Goal: Information Seeking & Learning: Learn about a topic

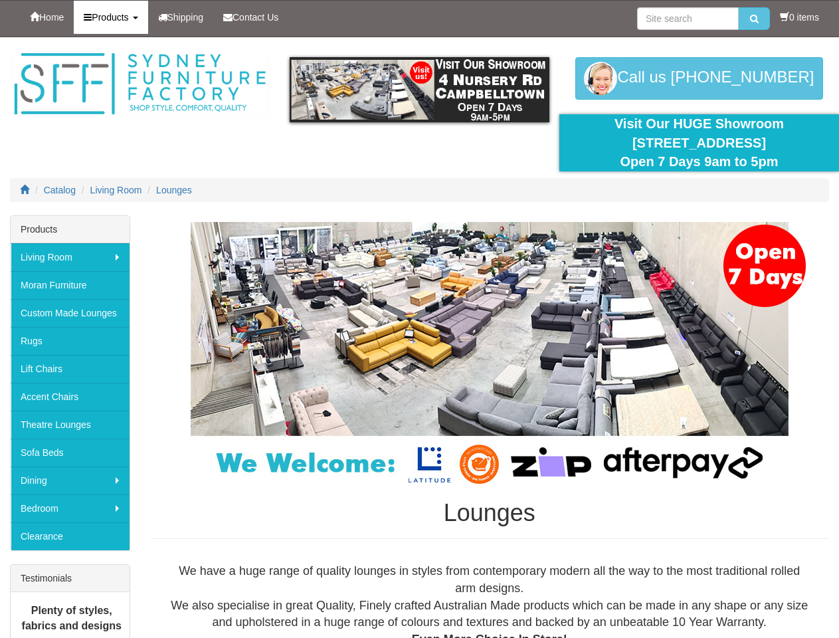
click at [114, 17] on span "Products" at bounding box center [110, 17] width 37 height 11
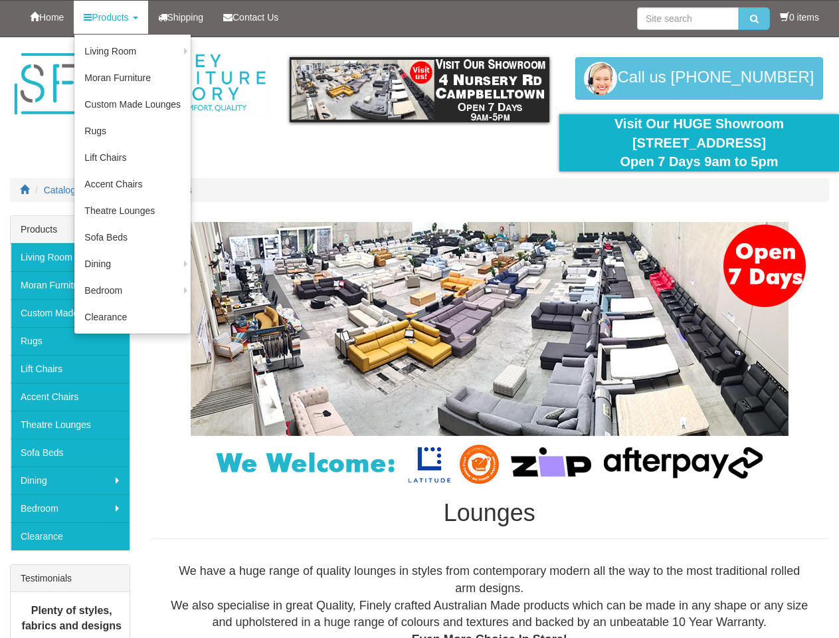
click at [419, 90] on img at bounding box center [420, 89] width 260 height 65
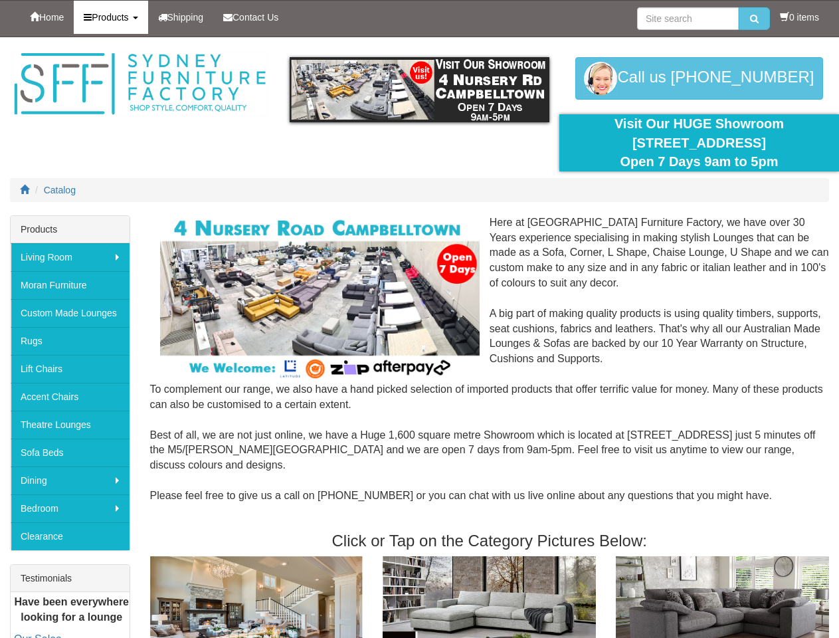
click at [114, 17] on span "Products" at bounding box center [110, 17] width 37 height 11
click at [419, 90] on img at bounding box center [420, 89] width 260 height 65
